Goal: Use online tool/utility: Utilize a website feature to perform a specific function

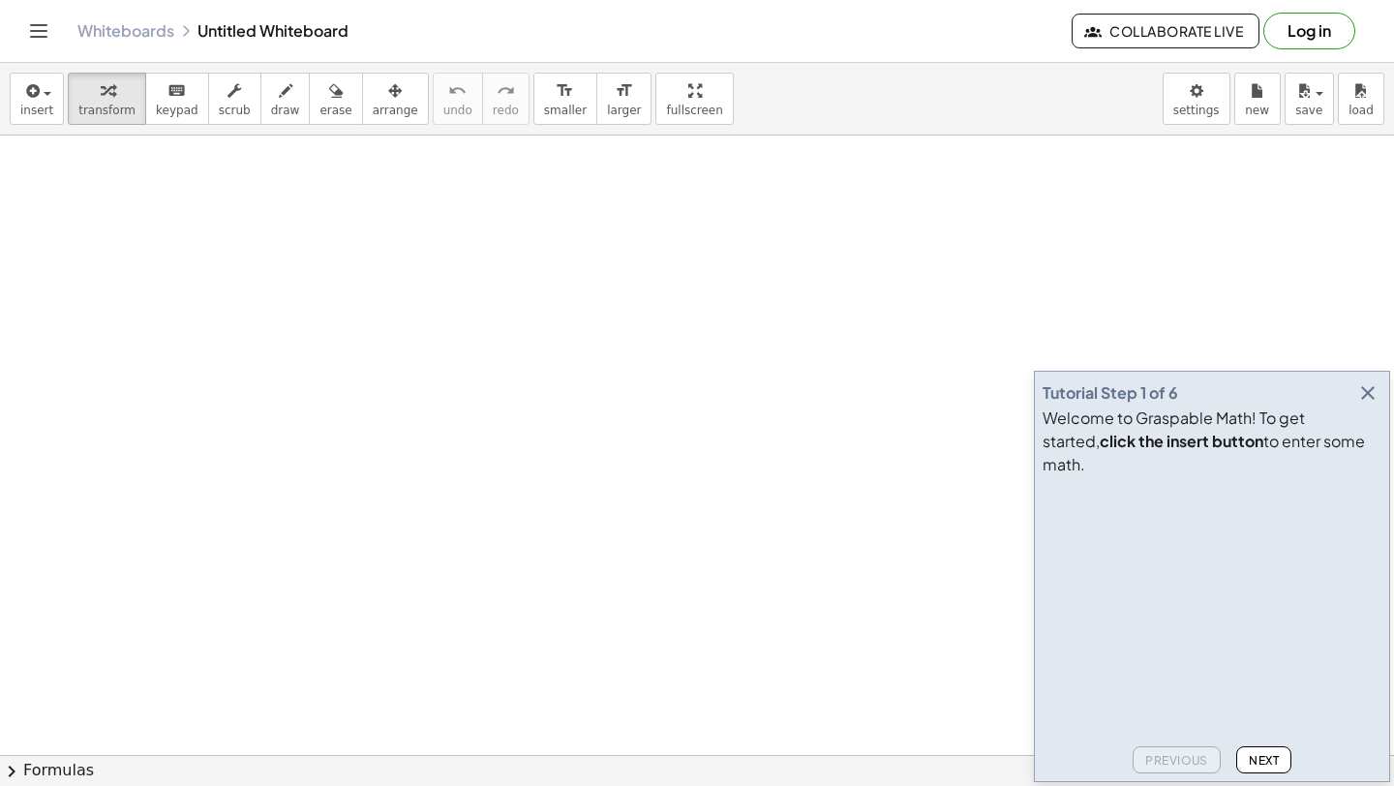
click at [1252, 770] on button "Next" at bounding box center [1264, 760] width 55 height 27
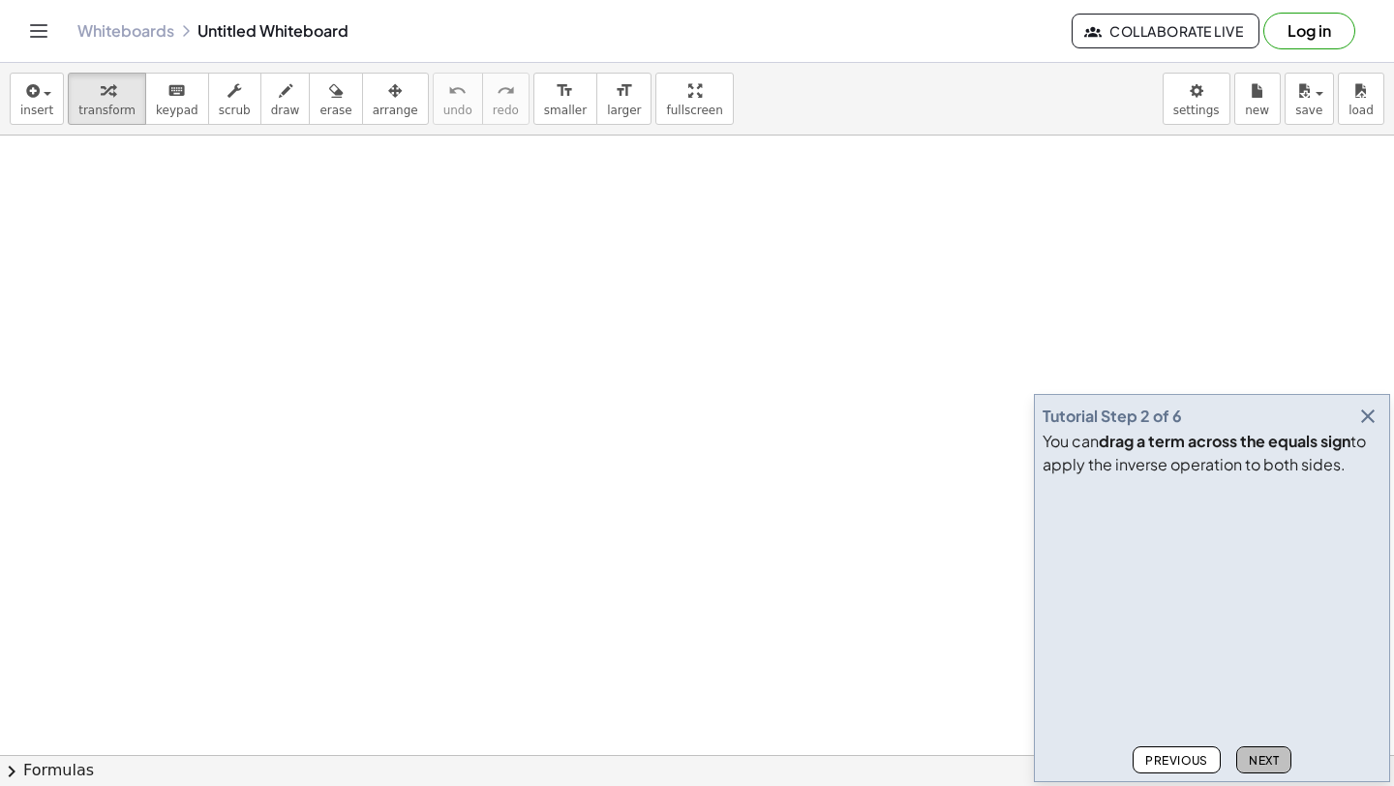
click at [1250, 770] on button "Next" at bounding box center [1264, 760] width 55 height 27
click at [1356, 418] on button "button" at bounding box center [1368, 416] width 27 height 27
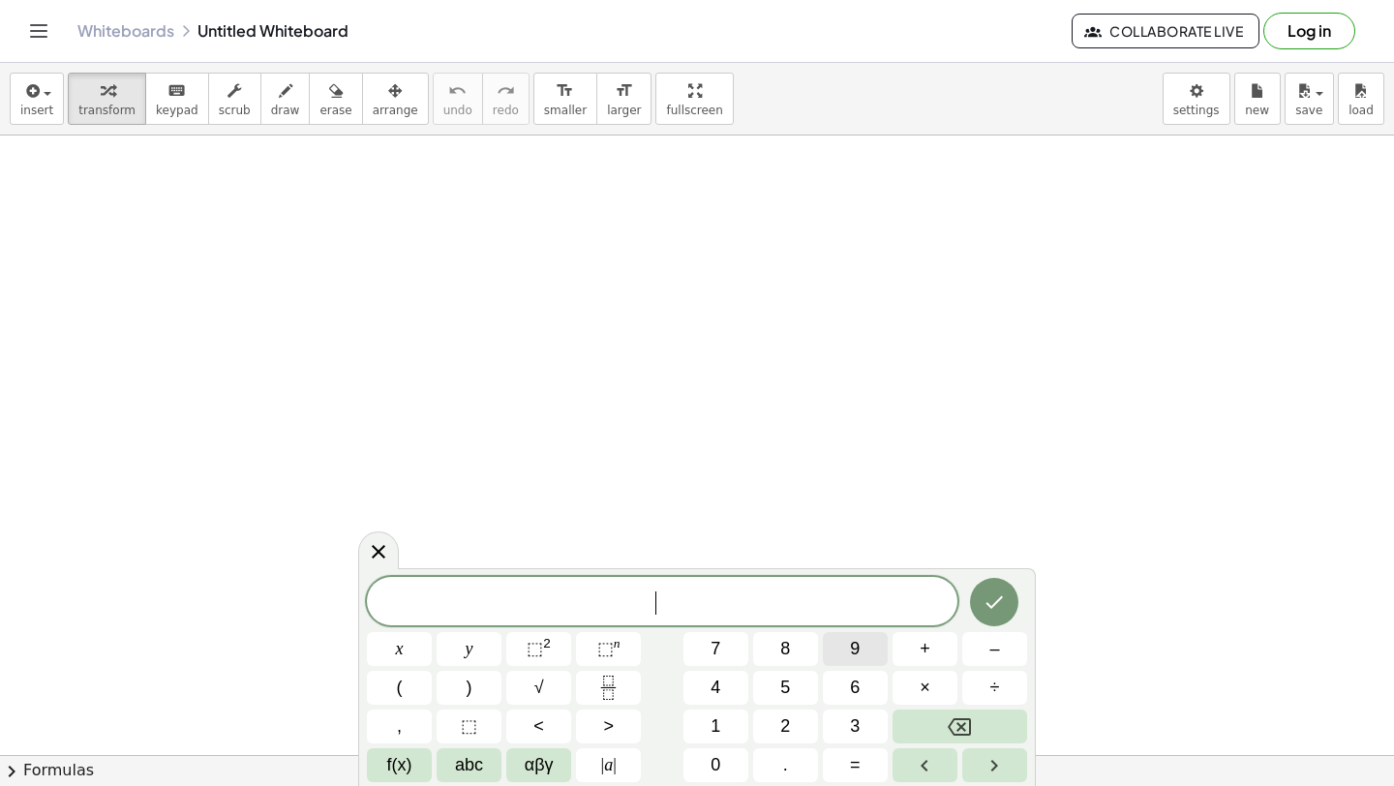
click at [845, 642] on button "9" at bounding box center [855, 649] width 65 height 34
click at [718, 686] on span "4" at bounding box center [716, 688] width 10 height 26
click at [852, 731] on span "3" at bounding box center [855, 727] width 10 height 26
click at [788, 641] on span "8" at bounding box center [786, 649] width 10 height 26
click at [1003, 609] on icon "Done" at bounding box center [994, 602] width 23 height 23
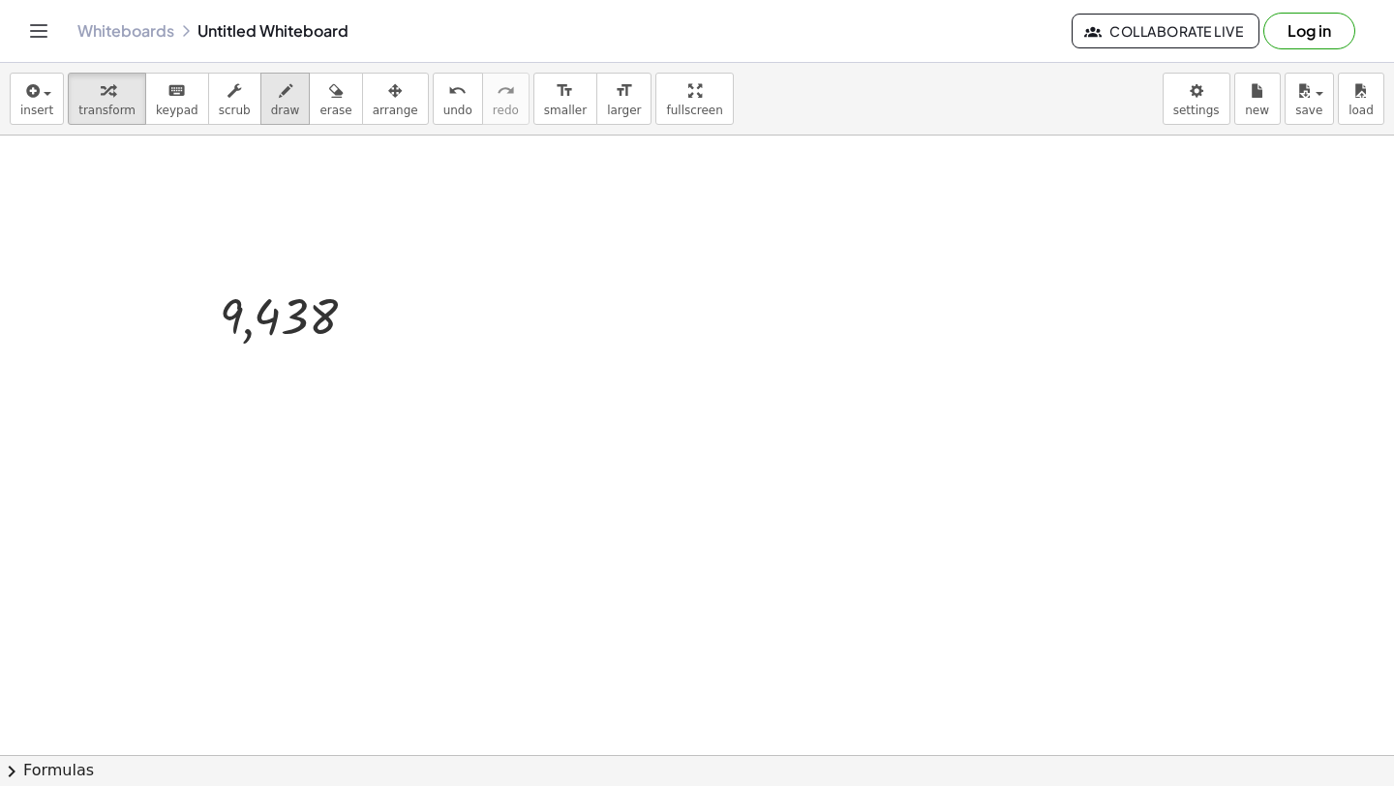
click at [260, 85] on button "draw" at bounding box center [285, 99] width 50 height 52
drag, startPoint x: 387, startPoint y: 321, endPoint x: 434, endPoint y: 321, distance: 46.5
drag, startPoint x: 474, startPoint y: 319, endPoint x: 468, endPoint y: 264, distance: 54.5
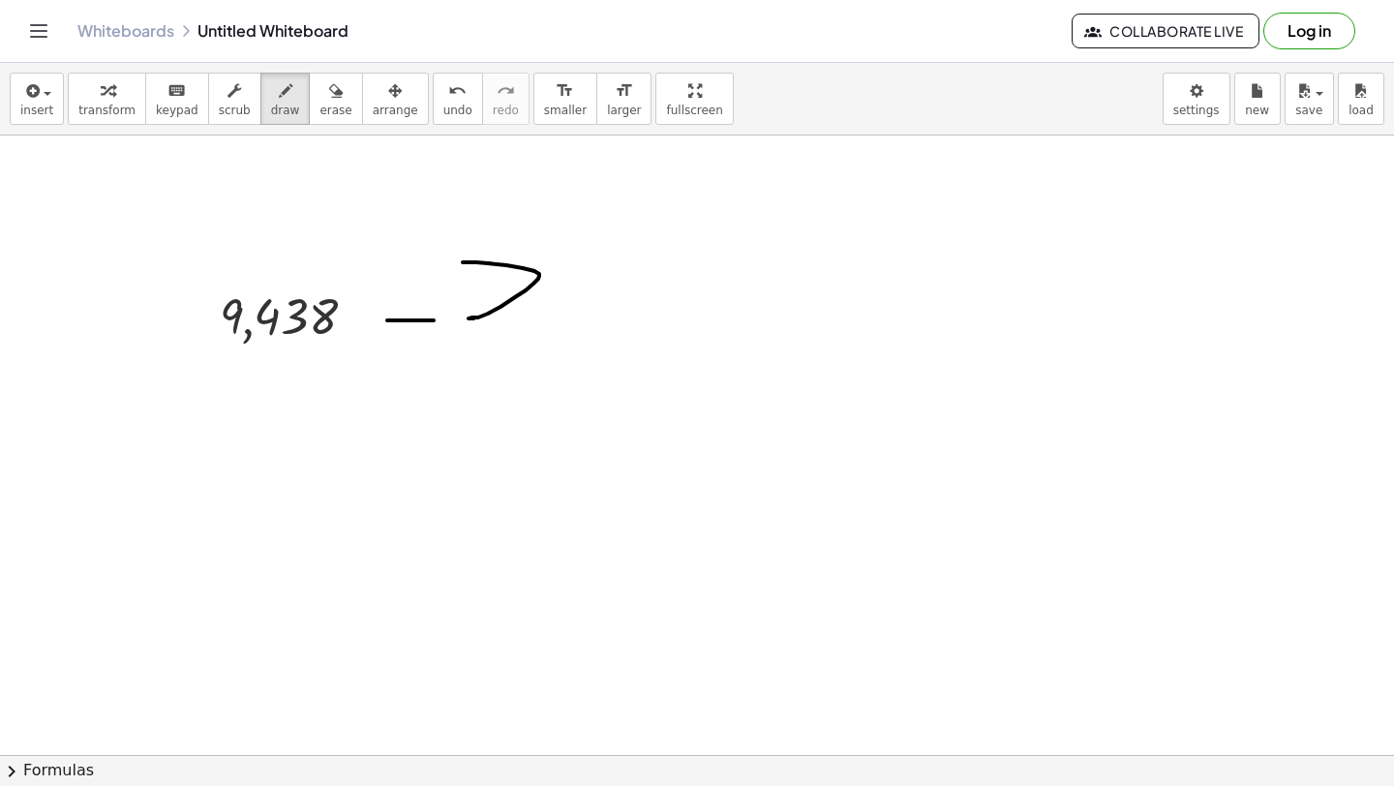
drag, startPoint x: 196, startPoint y: 360, endPoint x: 346, endPoint y: 298, distance: 162.4
click at [260, 116] on button "draw" at bounding box center [285, 99] width 50 height 52
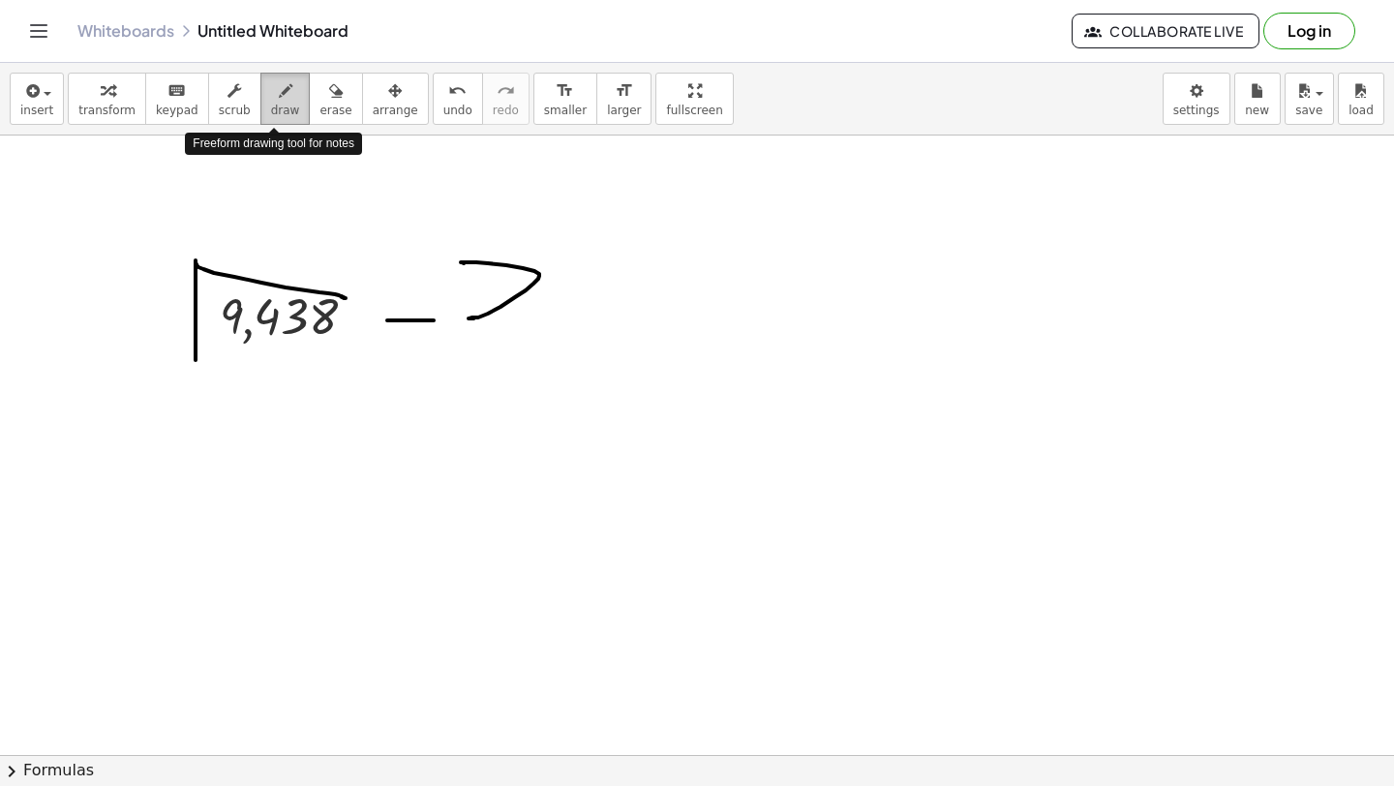
click at [271, 116] on span "draw" at bounding box center [285, 111] width 29 height 14
click at [324, 105] on span "erase" at bounding box center [336, 111] width 32 height 14
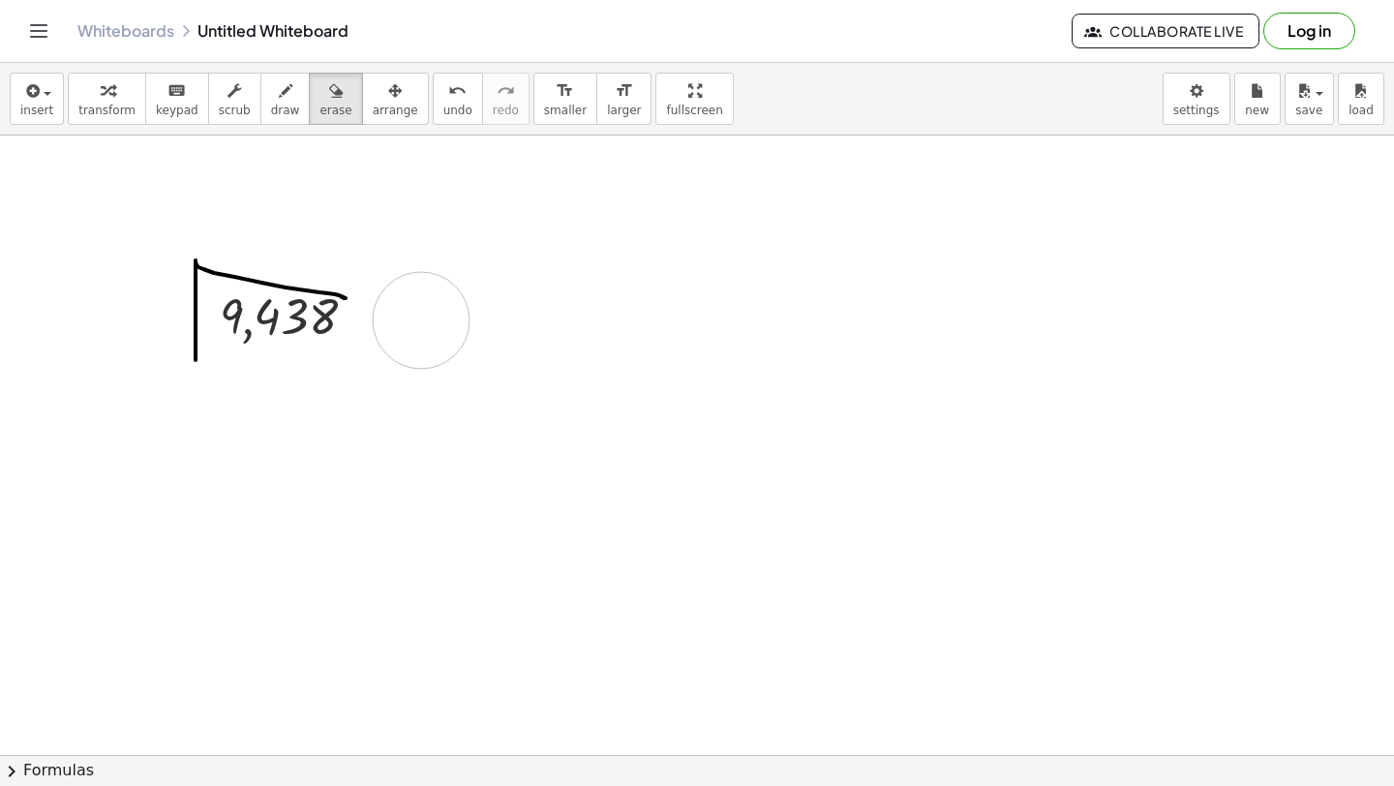
drag, startPoint x: 531, startPoint y: 272, endPoint x: 420, endPoint y: 321, distance: 120.5
click at [279, 109] on span "draw" at bounding box center [285, 111] width 29 height 14
drag, startPoint x: 127, startPoint y: 342, endPoint x: 111, endPoint y: 294, distance: 49.9
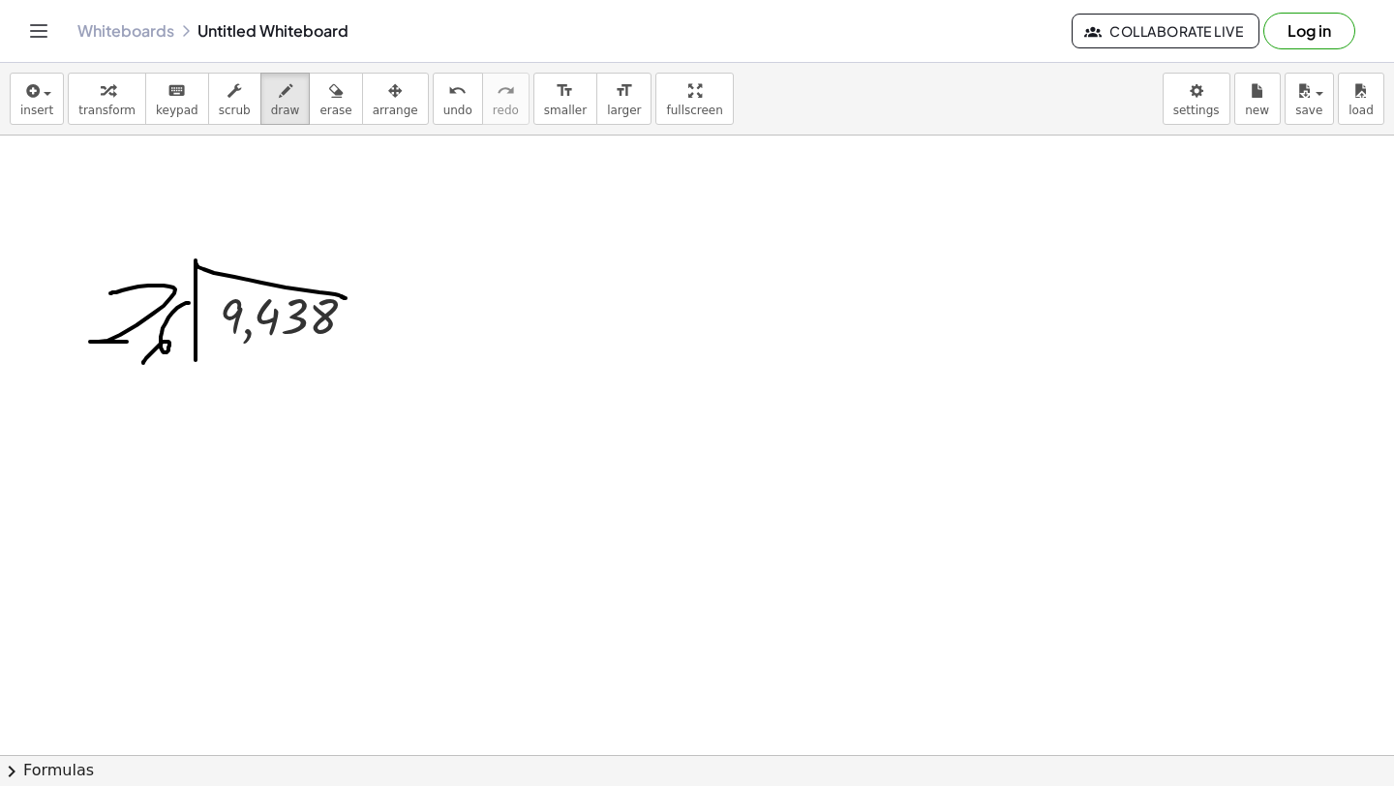
drag, startPoint x: 188, startPoint y: 303, endPoint x: 145, endPoint y: 362, distance: 72.8
drag, startPoint x: 238, startPoint y: 230, endPoint x: 243, endPoint y: 241, distance: 12.6
drag, startPoint x: 612, startPoint y: 372, endPoint x: 671, endPoint y: 298, distance: 94.4
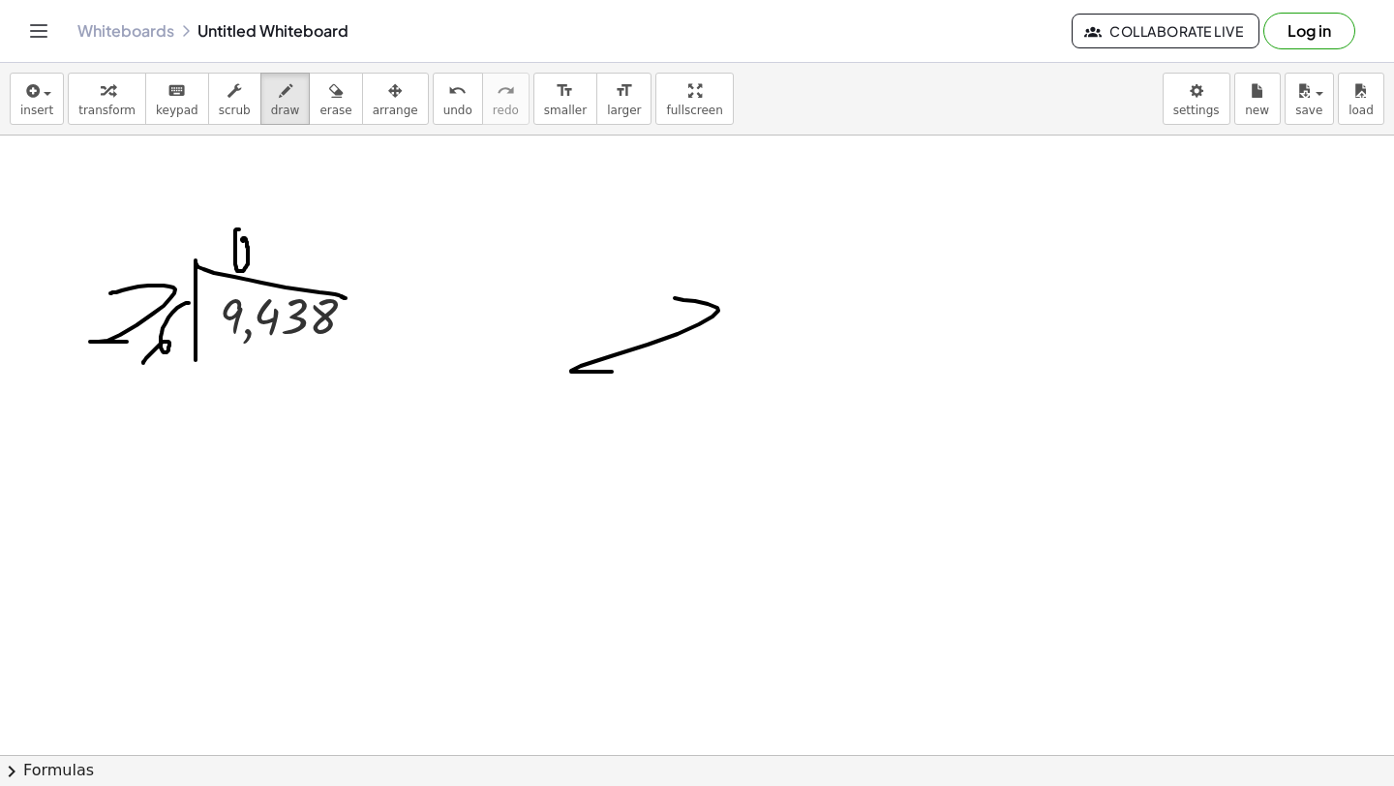
drag, startPoint x: 754, startPoint y: 340, endPoint x: 701, endPoint y: 413, distance: 90.1
drag, startPoint x: 544, startPoint y: 403, endPoint x: 592, endPoint y: 468, distance: 80.4
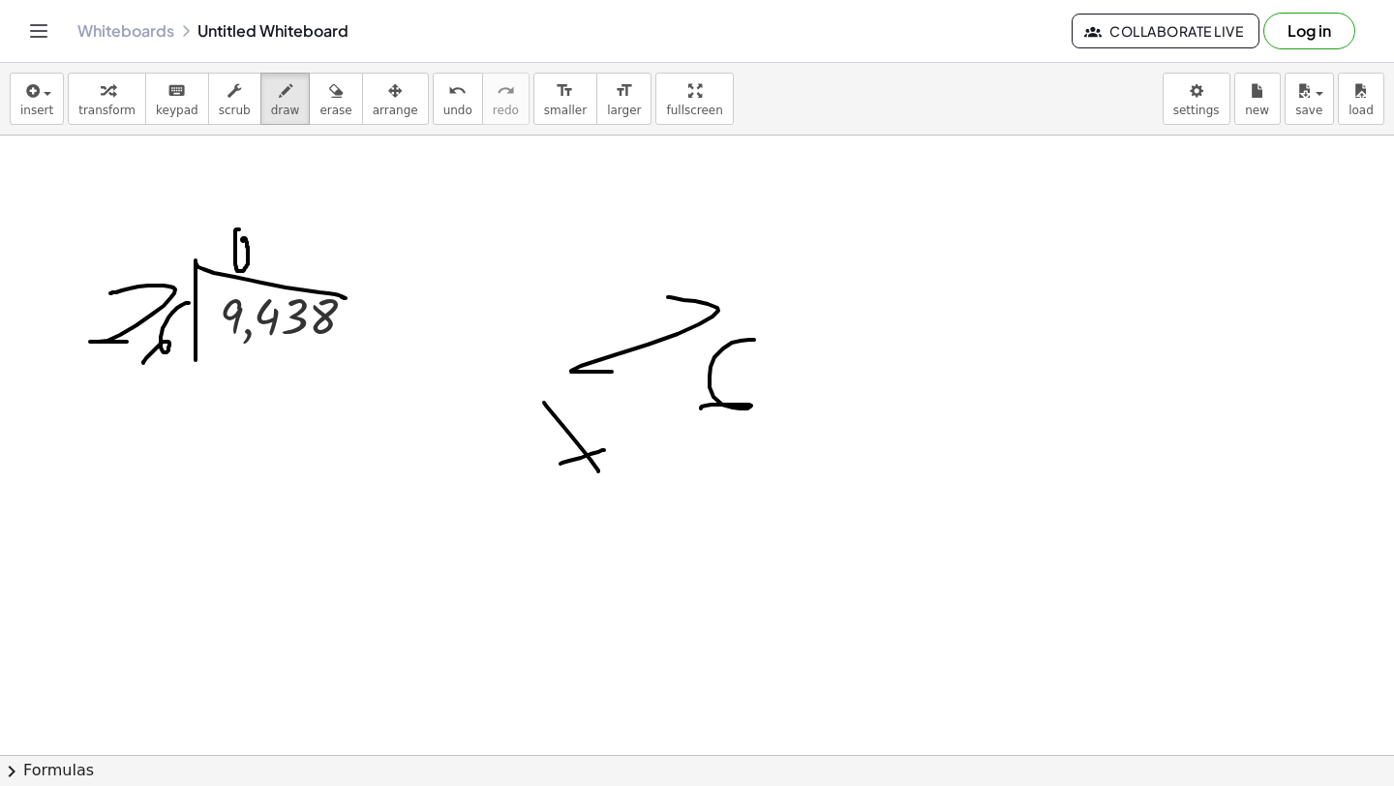
drag, startPoint x: 561, startPoint y: 464, endPoint x: 604, endPoint y: 450, distance: 45.6
drag, startPoint x: 708, startPoint y: 508, endPoint x: 723, endPoint y: 450, distance: 60.1
drag, startPoint x: 512, startPoint y: 517, endPoint x: 934, endPoint y: 606, distance: 430.6
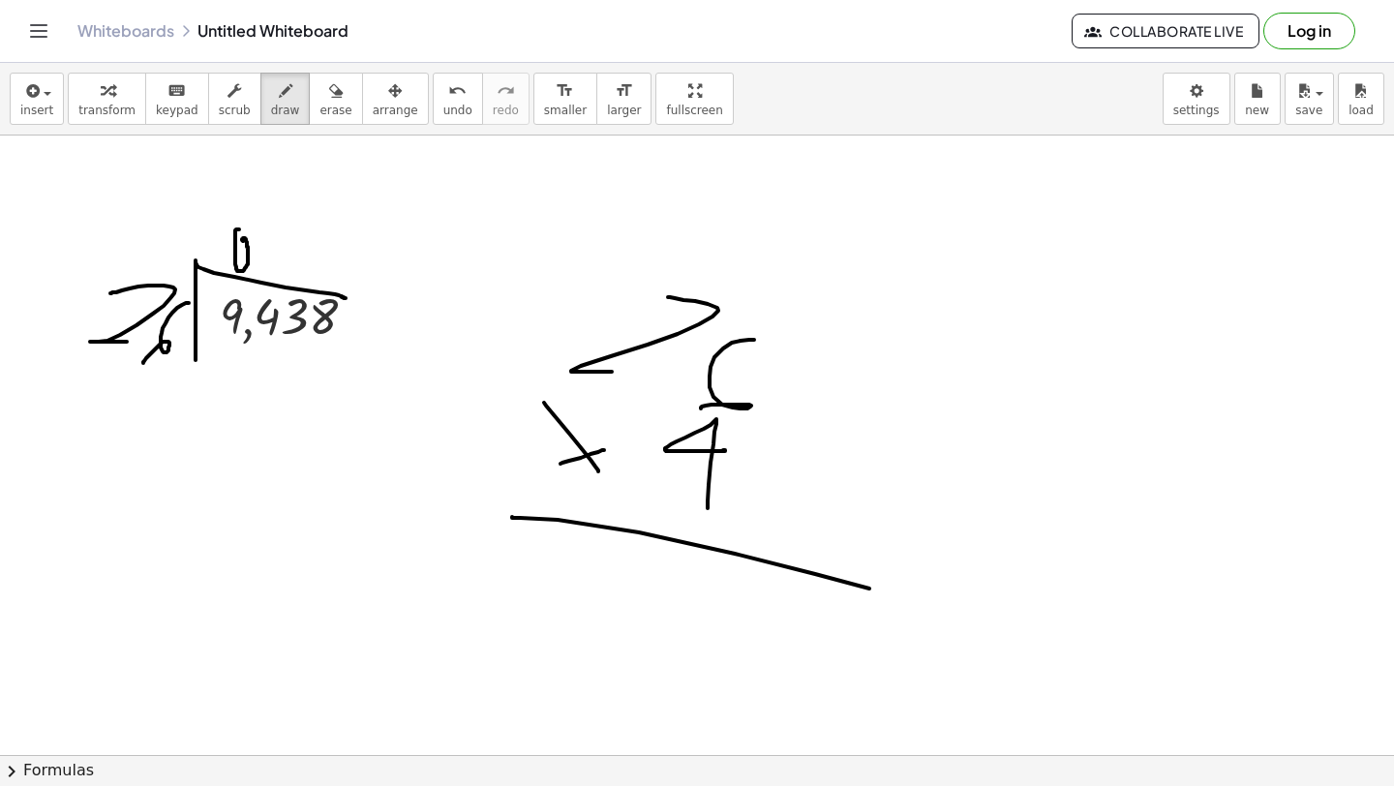
drag, startPoint x: 733, startPoint y: 261, endPoint x: 695, endPoint y: 247, distance: 40.5
drag, startPoint x: 707, startPoint y: 646, endPoint x: 751, endPoint y: 615, distance: 54.3
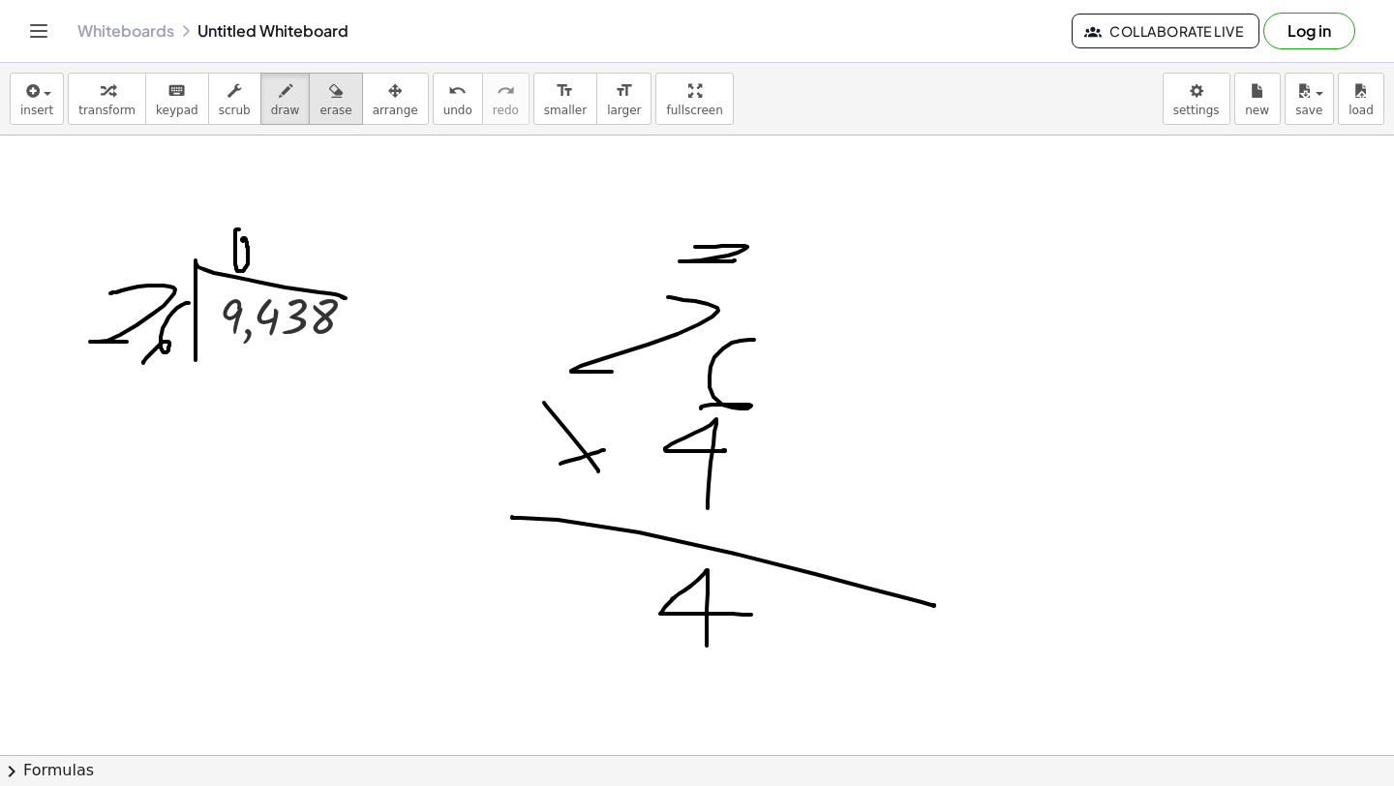
click at [339, 108] on button "erase" at bounding box center [335, 99] width 53 height 52
drag, startPoint x: 729, startPoint y: 242, endPoint x: 716, endPoint y: 240, distance: 13.7
drag, startPoint x: 679, startPoint y: 658, endPoint x: 710, endPoint y: 616, distance: 52.7
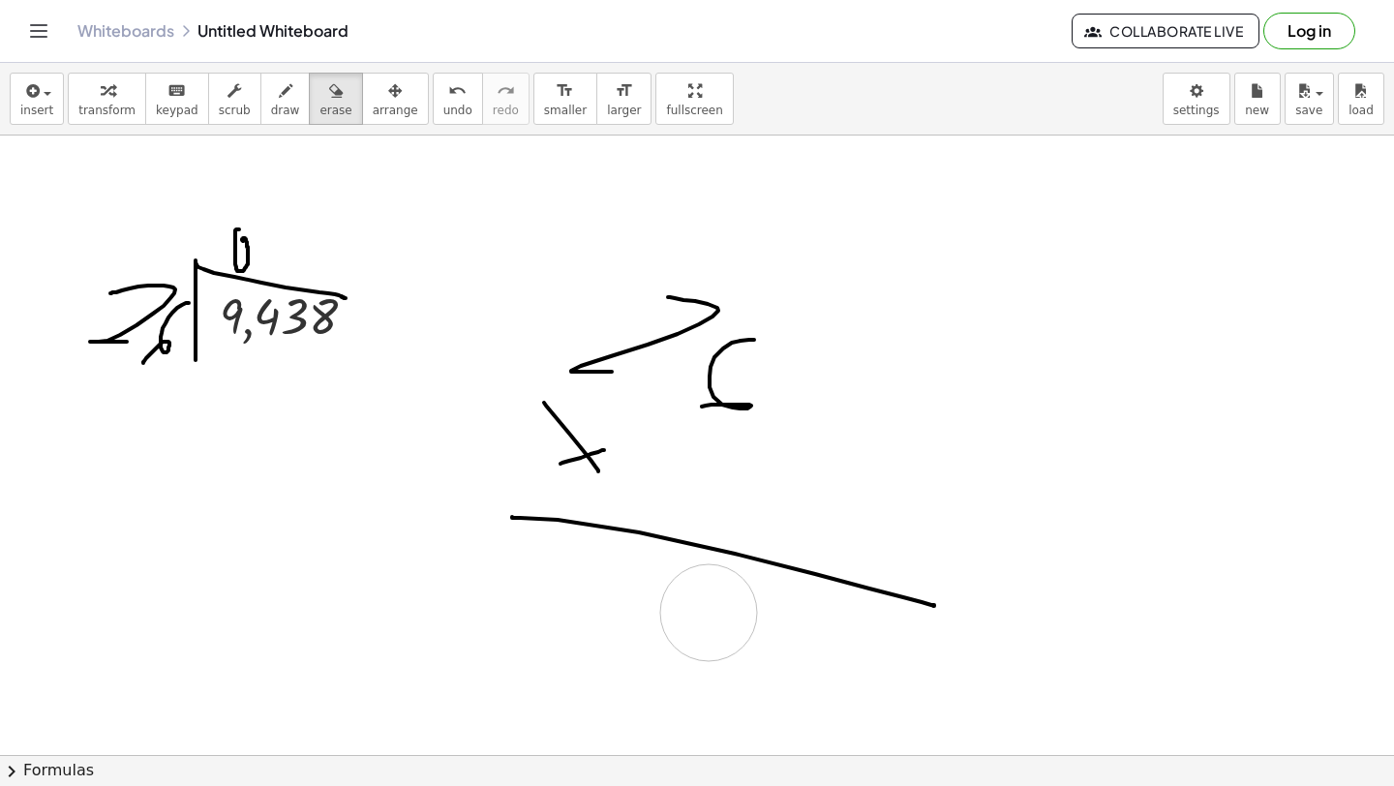
click at [289, 99] on button "draw" at bounding box center [285, 99] width 50 height 52
drag, startPoint x: 686, startPoint y: 514, endPoint x: 709, endPoint y: 466, distance: 53.7
drag, startPoint x: 687, startPoint y: 613, endPoint x: 694, endPoint y: 626, distance: 14.8
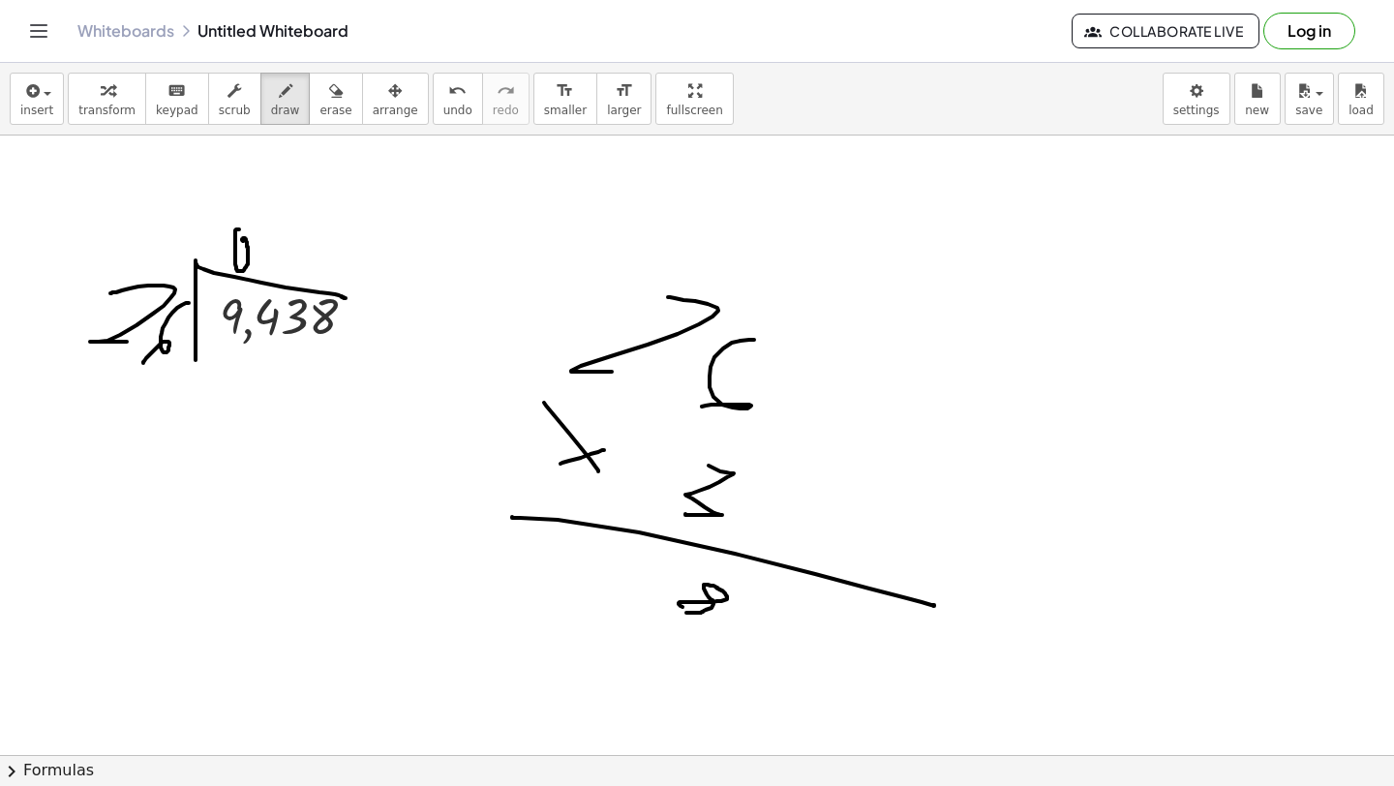
drag, startPoint x: 701, startPoint y: 234, endPoint x: 713, endPoint y: 191, distance: 45.1
drag, startPoint x: 598, startPoint y: 605, endPoint x: 583, endPoint y: 542, distance: 64.8
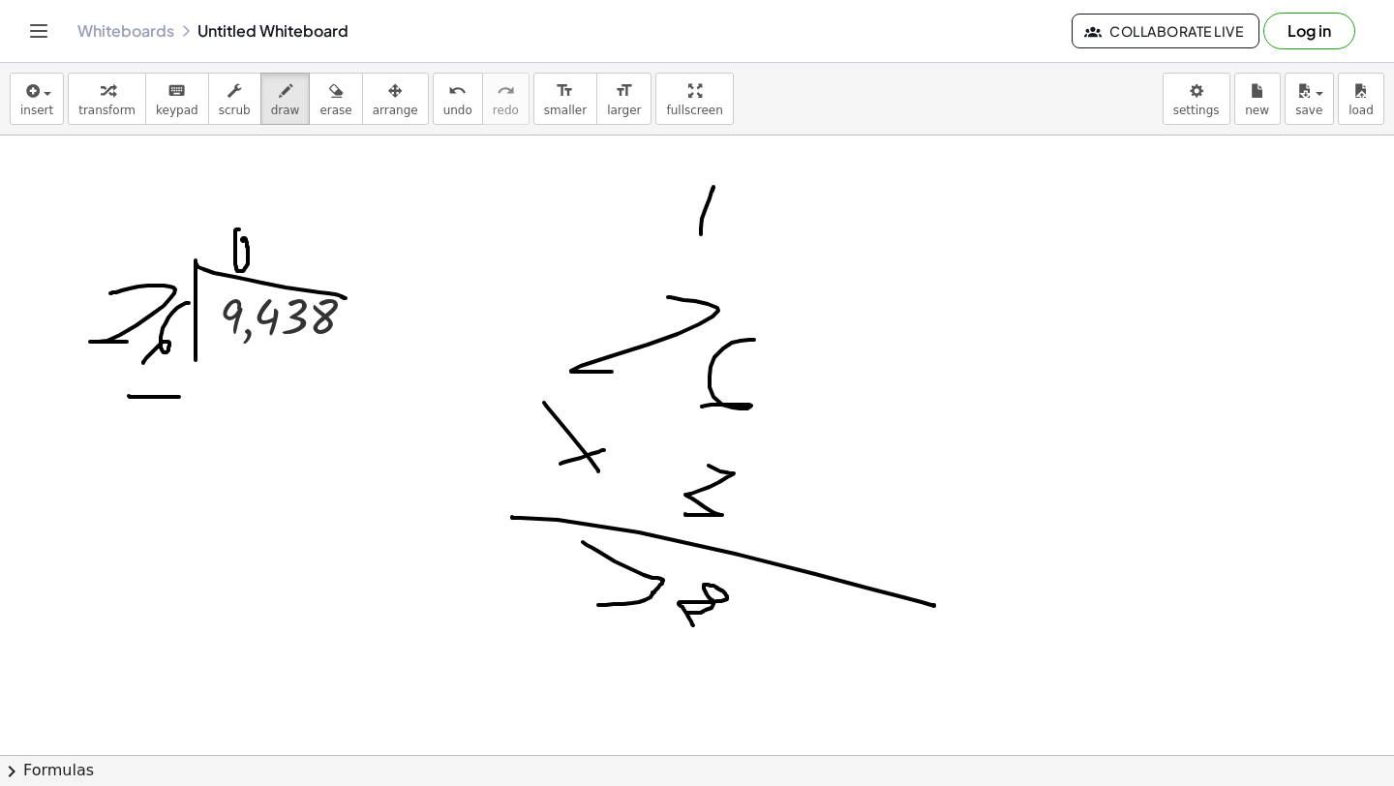
drag, startPoint x: 129, startPoint y: 396, endPoint x: 183, endPoint y: 398, distance: 54.3
drag, startPoint x: 204, startPoint y: 419, endPoint x: 203, endPoint y: 387, distance: 32.0
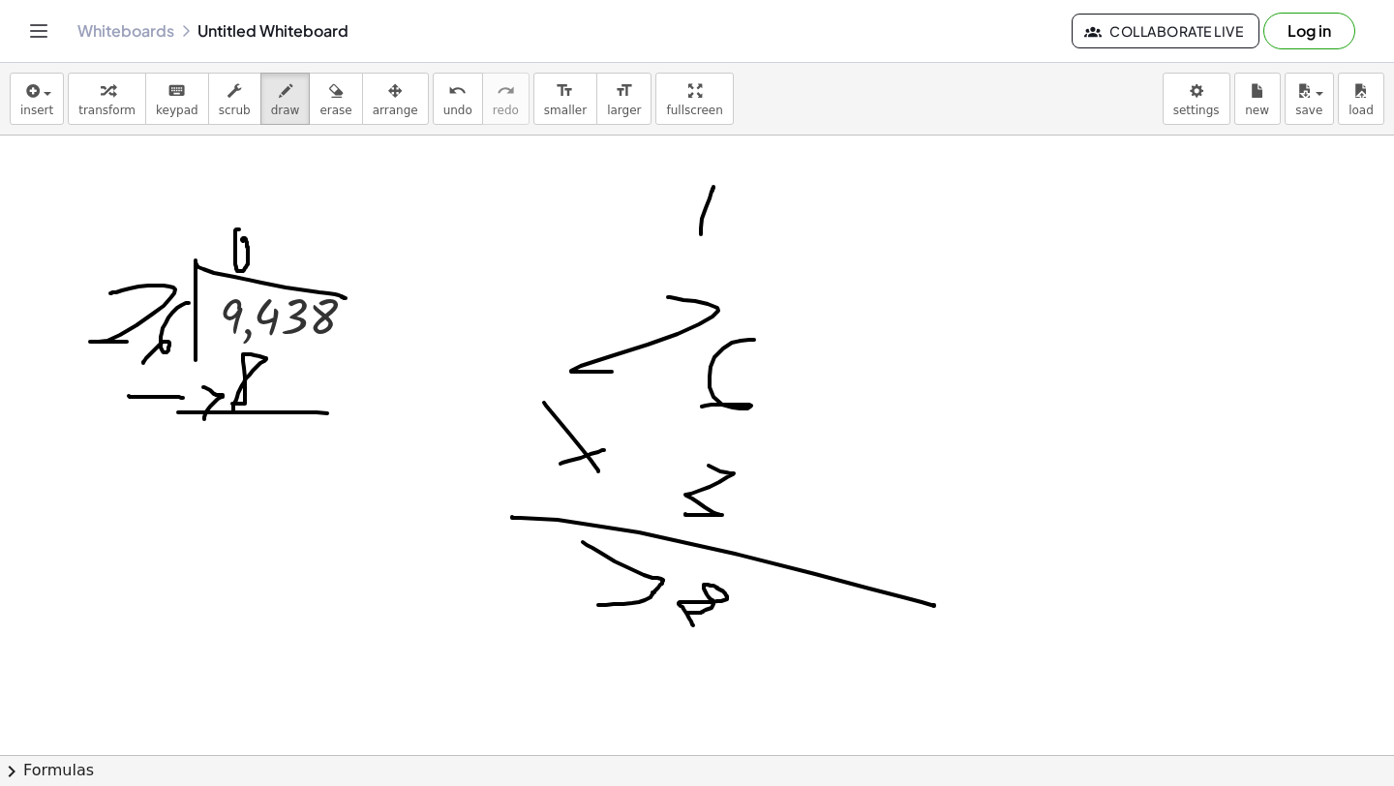
drag, startPoint x: 178, startPoint y: 413, endPoint x: 380, endPoint y: 433, distance: 202.4
drag, startPoint x: 868, startPoint y: 291, endPoint x: 795, endPoint y: 288, distance: 72.7
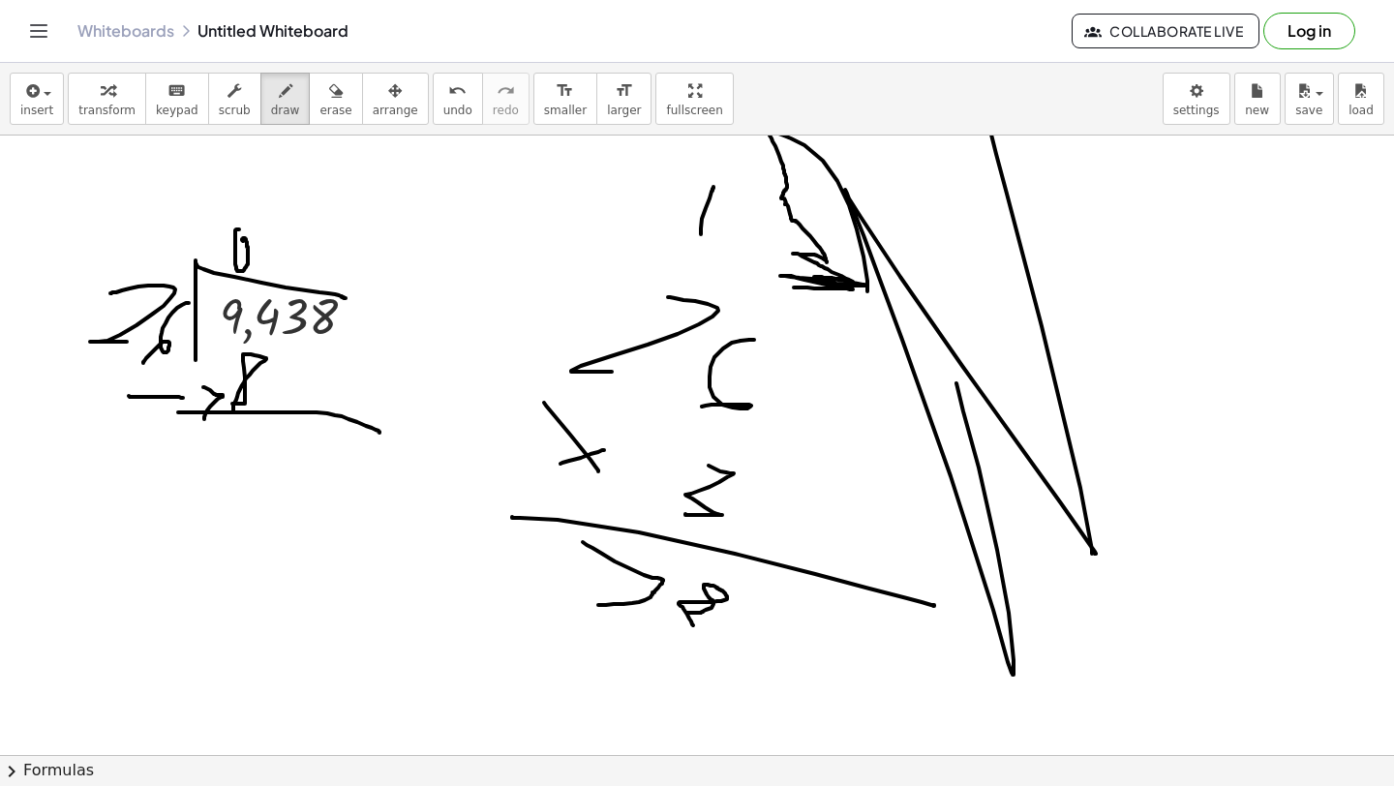
drag, startPoint x: 957, startPoint y: 383, endPoint x: 983, endPoint y: 114, distance: 270.5
click at [983, 114] on div "insert select one: Math Expression Function Text Youtube Video Graphing Geometr…" at bounding box center [697, 424] width 1394 height 723
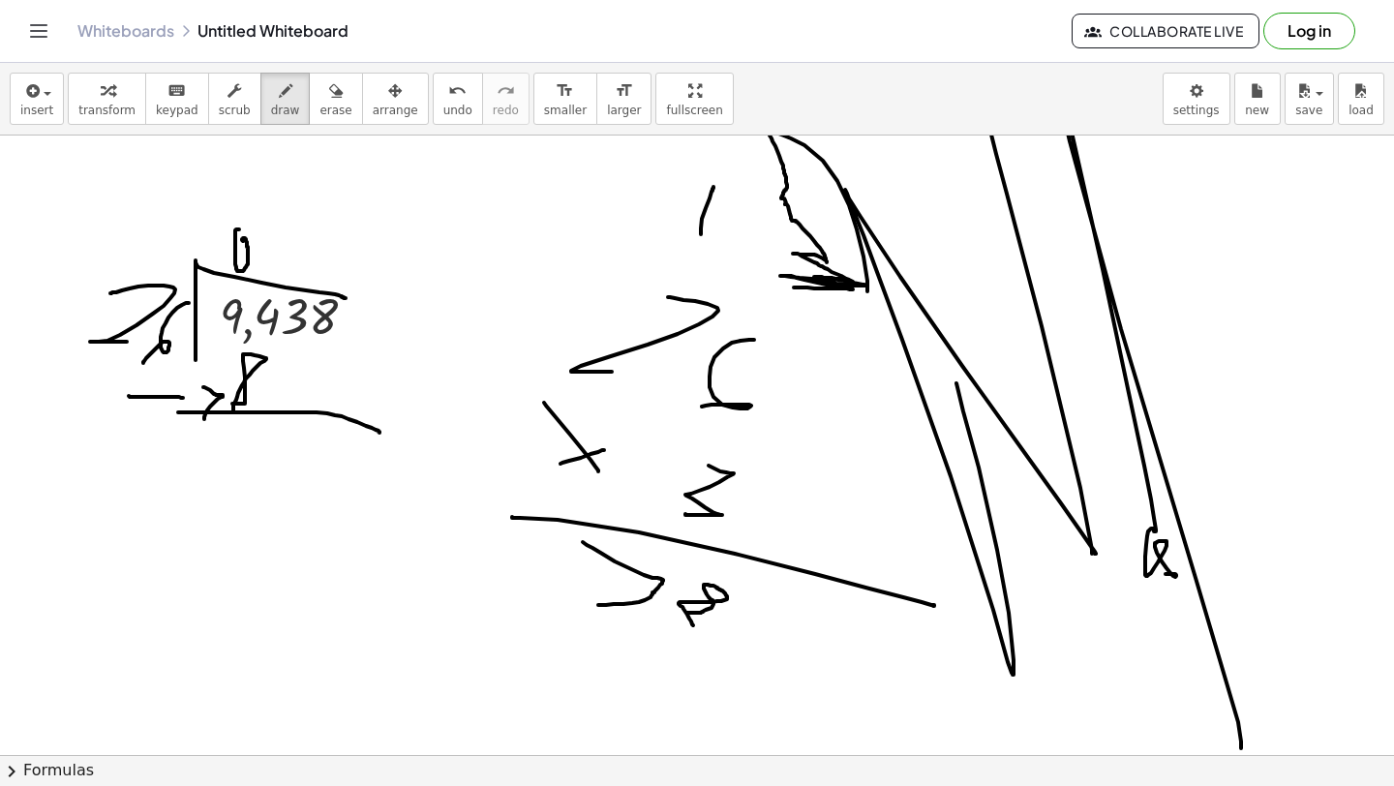
drag, startPoint x: 1241, startPoint y: 749, endPoint x: 1154, endPoint y: 574, distance: 194.9
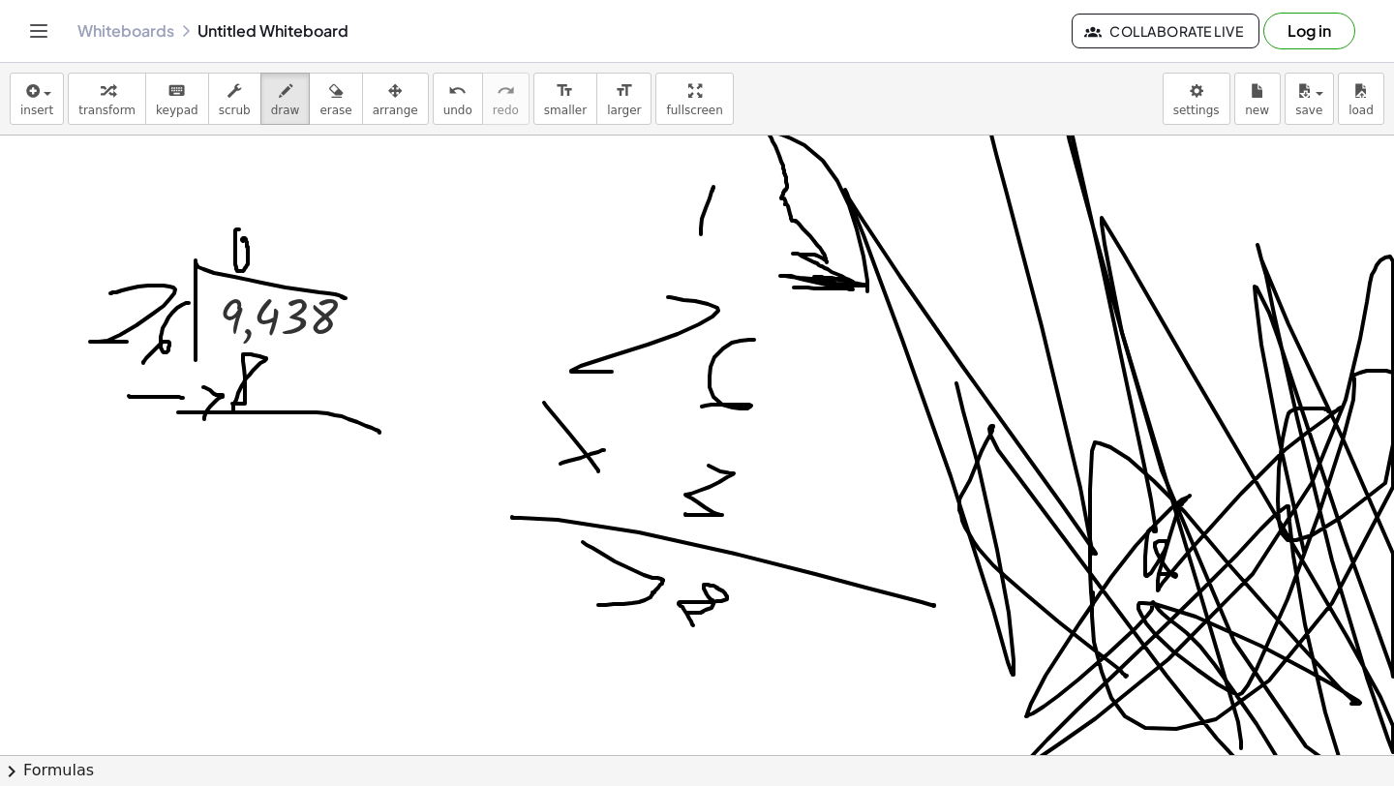
drag, startPoint x: 1127, startPoint y: 676, endPoint x: 1091, endPoint y: 348, distance: 330.2
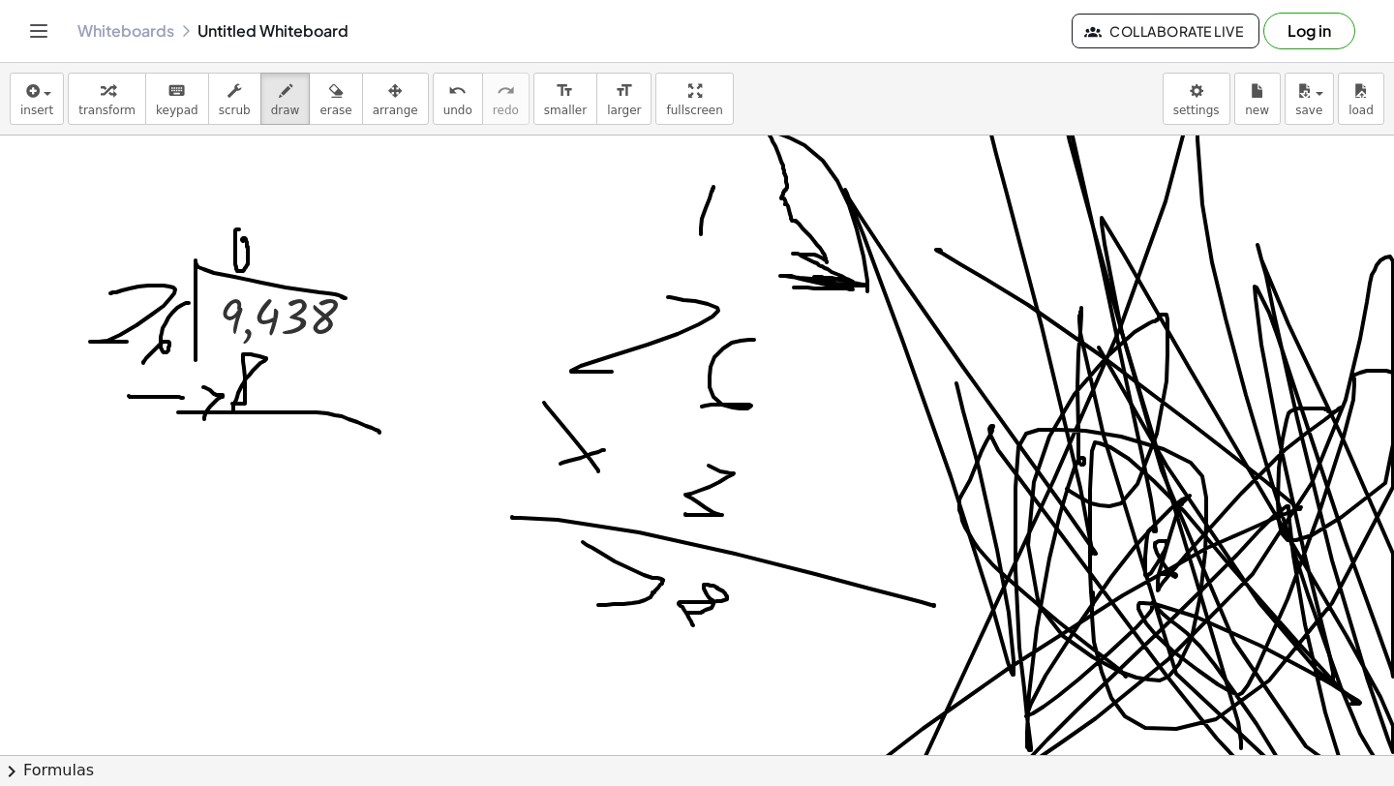
drag, startPoint x: 1067, startPoint y: 489, endPoint x: 941, endPoint y: 254, distance: 266.9
click at [329, 92] on icon "button" at bounding box center [336, 90] width 14 height 23
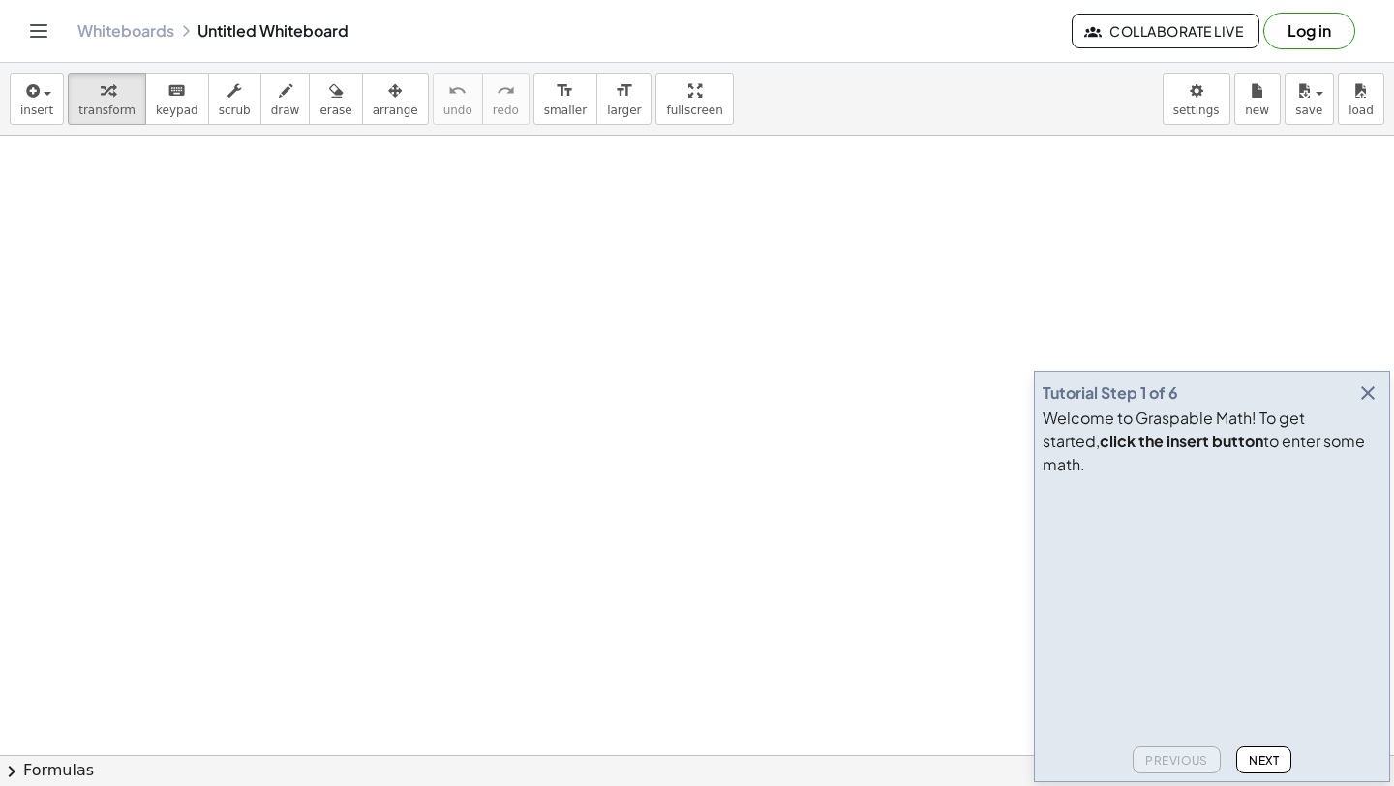
click at [1272, 761] on span "Next" at bounding box center [1264, 760] width 30 height 15
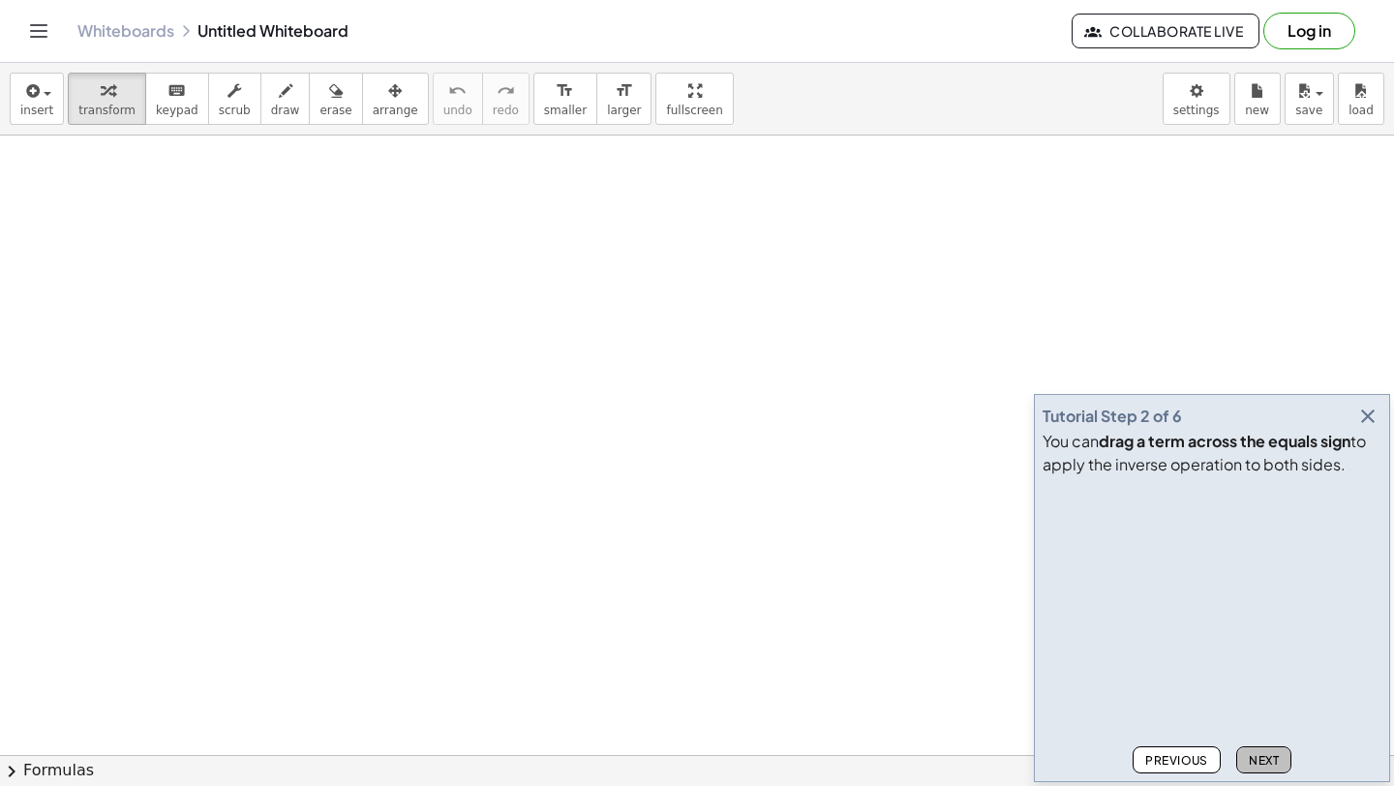
click at [1272, 761] on span "Next" at bounding box center [1264, 760] width 30 height 15
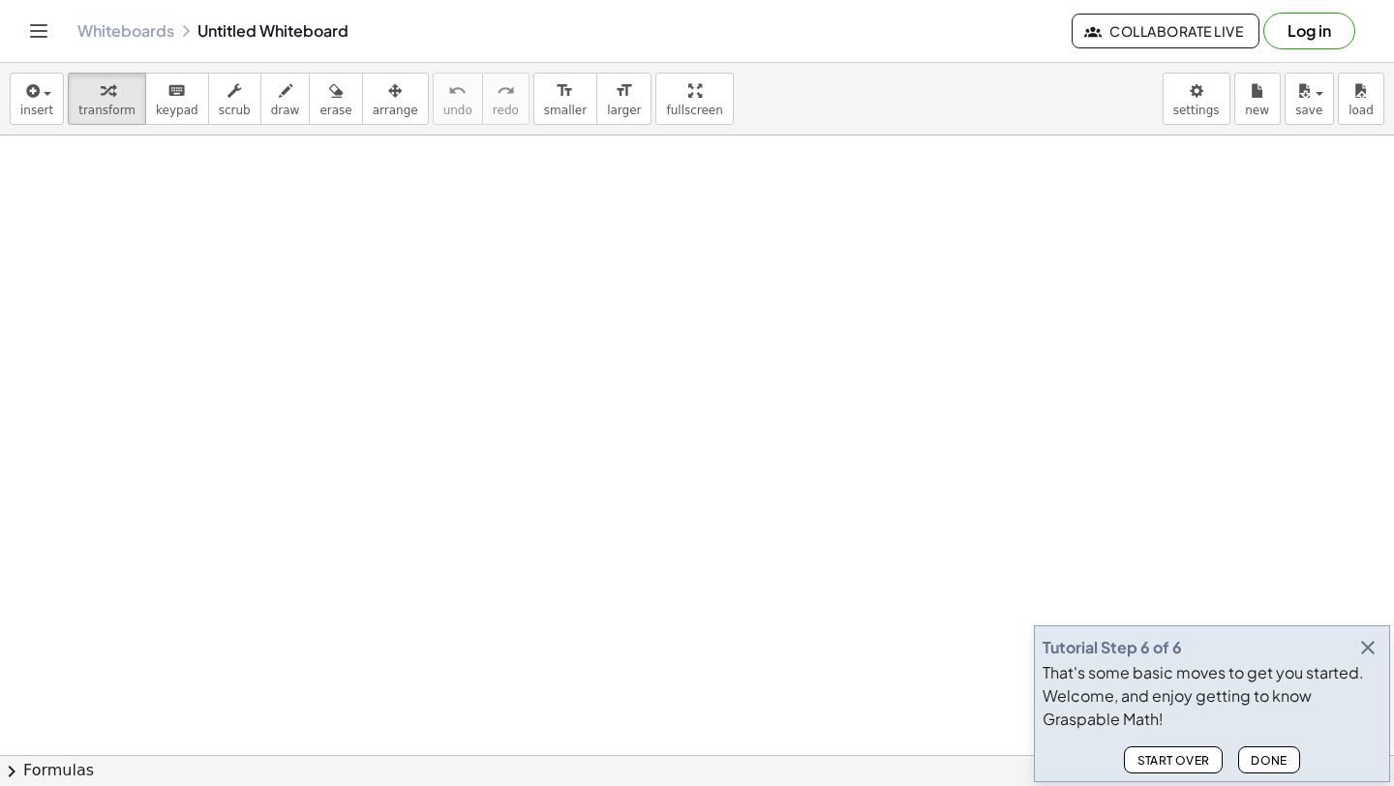
click at [1272, 761] on span "Done" at bounding box center [1269, 760] width 37 height 15
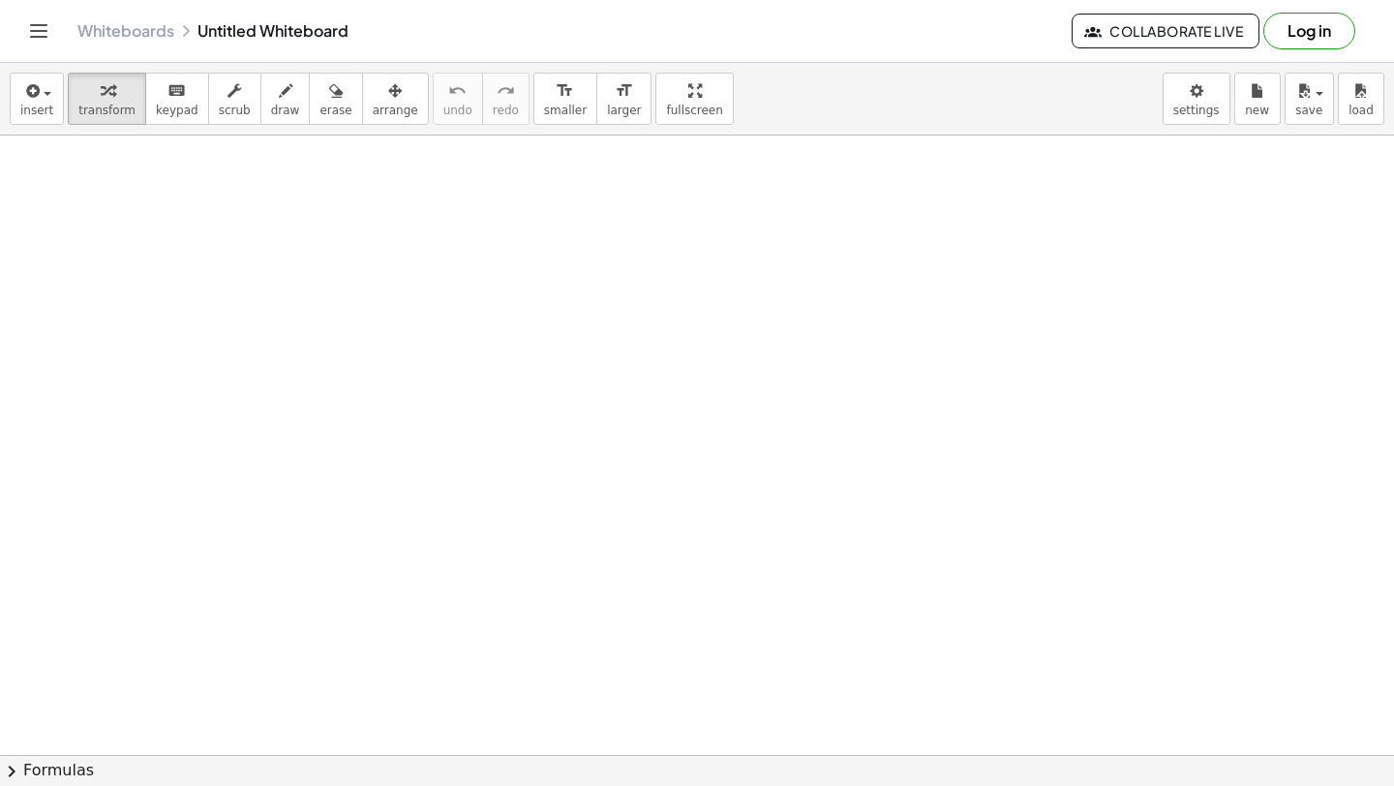
click at [1272, 761] on button "chevron_right Formulas" at bounding box center [697, 770] width 1394 height 31
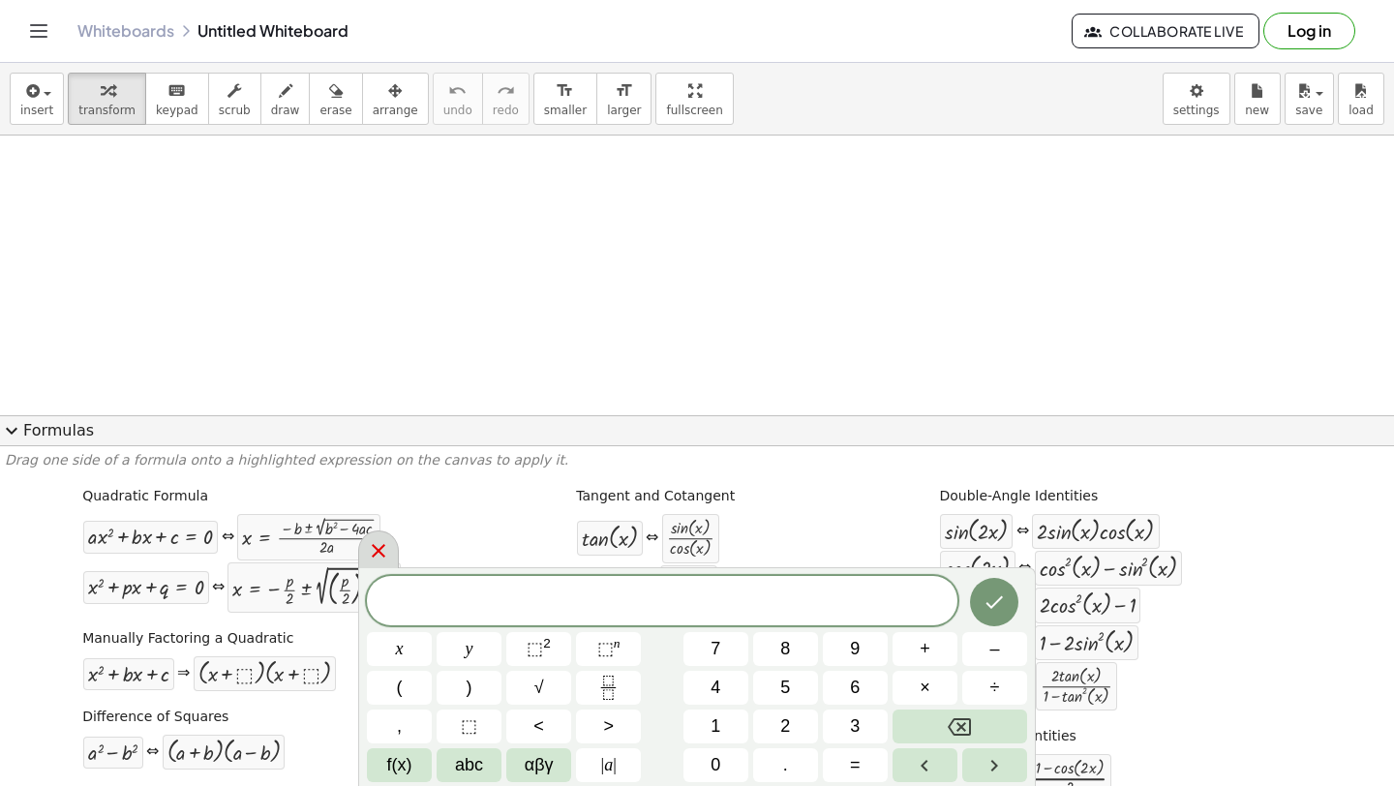
click at [390, 546] on div at bounding box center [378, 550] width 41 height 38
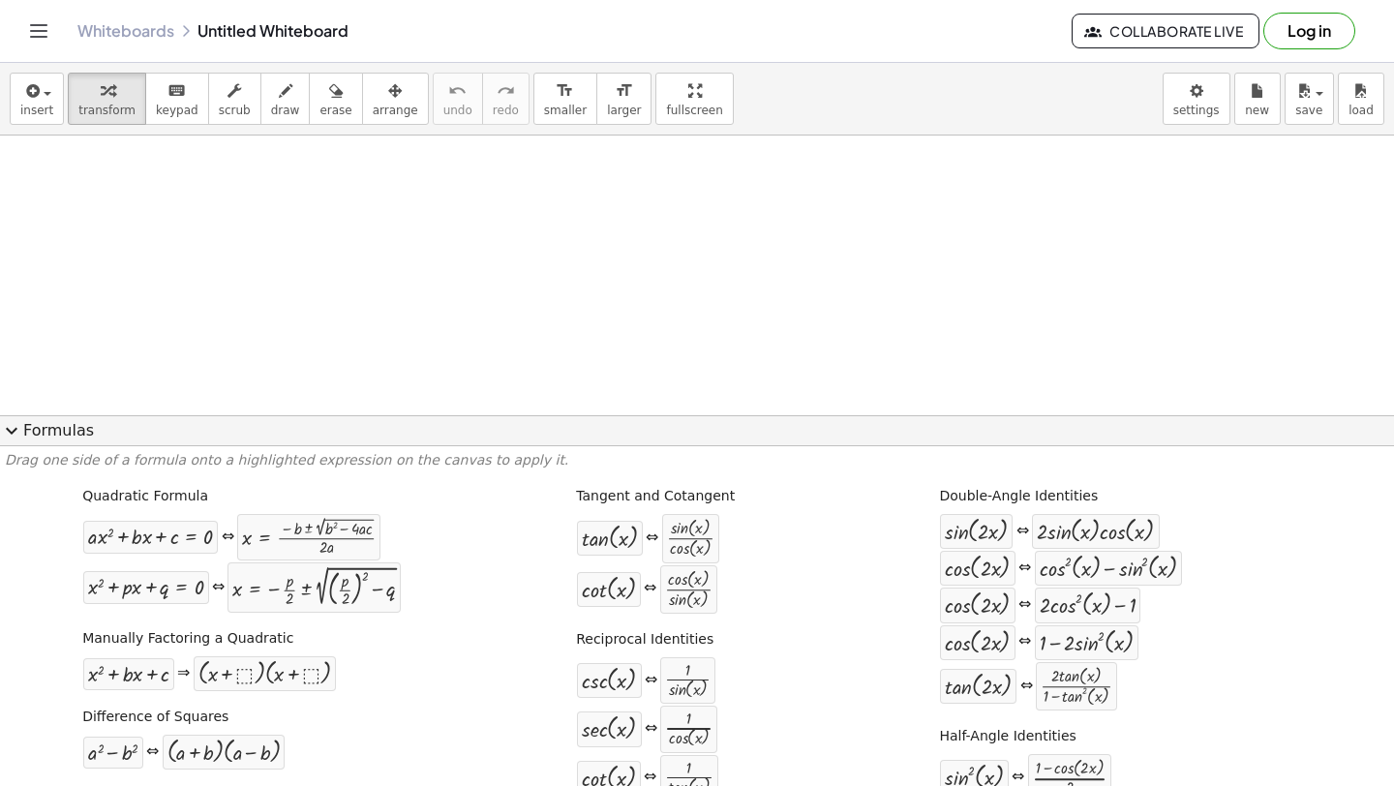
click at [11, 425] on span "expand_more" at bounding box center [11, 430] width 23 height 23
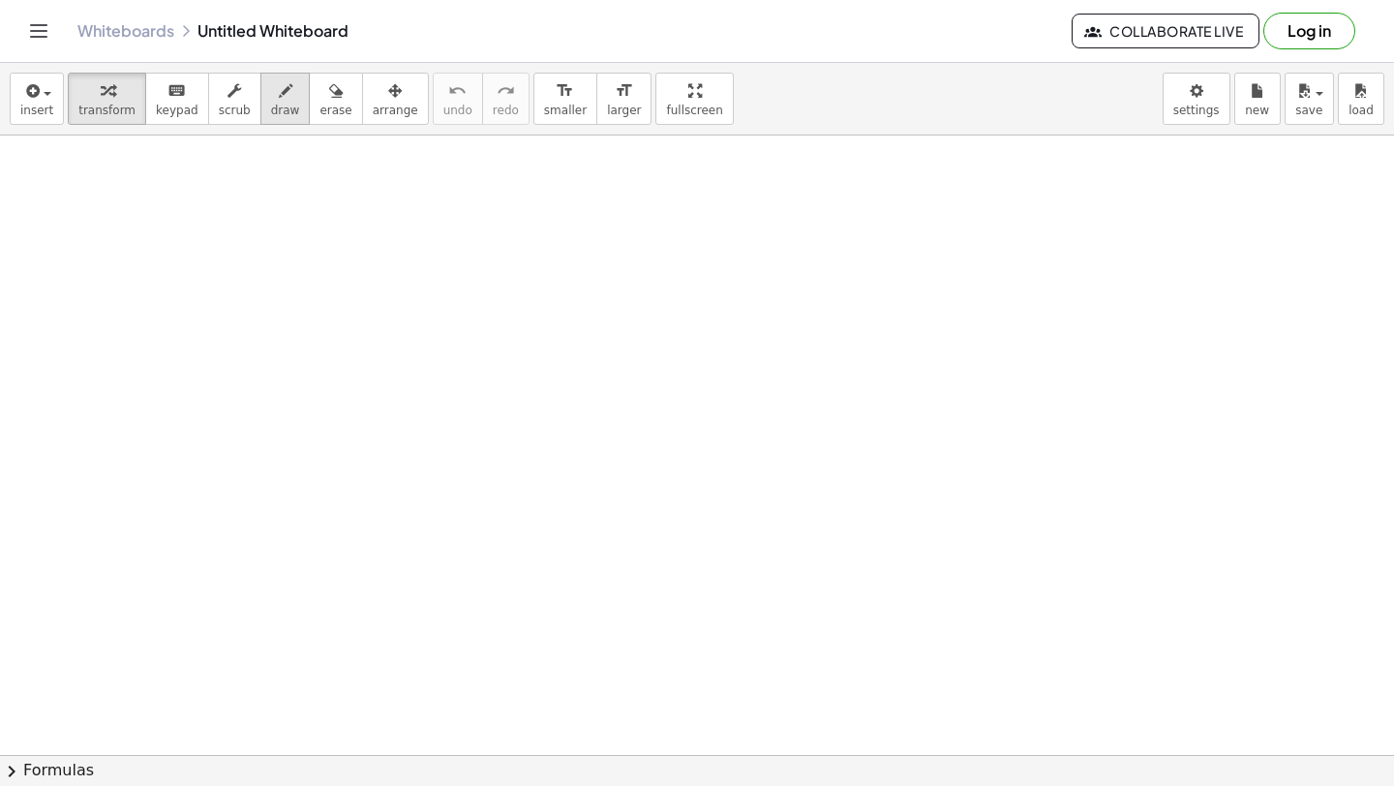
click at [282, 89] on div "button" at bounding box center [285, 89] width 29 height 23
